Goal: Find specific page/section: Find specific page/section

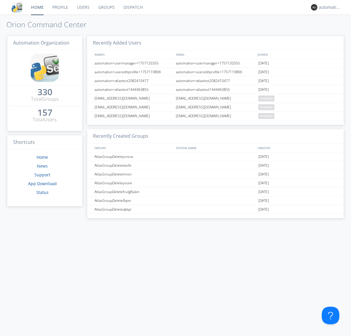
click at [133, 7] on link "Dispatch" at bounding box center [133, 7] width 28 height 15
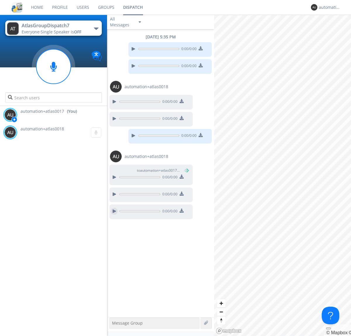
click at [114, 211] on div at bounding box center [114, 211] width 7 height 7
click at [329, 7] on div "automation+atlas0017" at bounding box center [330, 7] width 22 height 6
